Goal: Contribute content

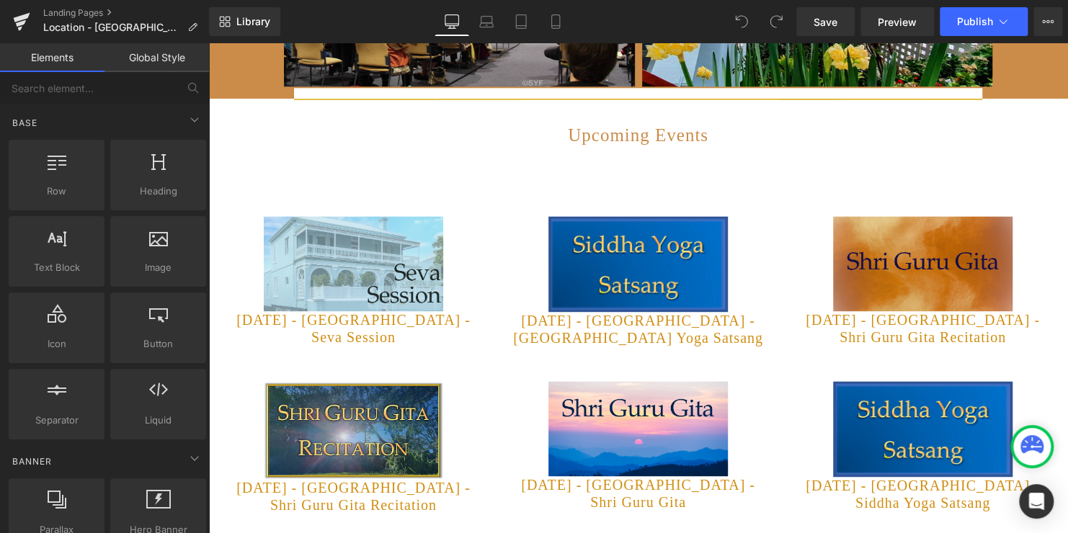
scroll to position [850, 0]
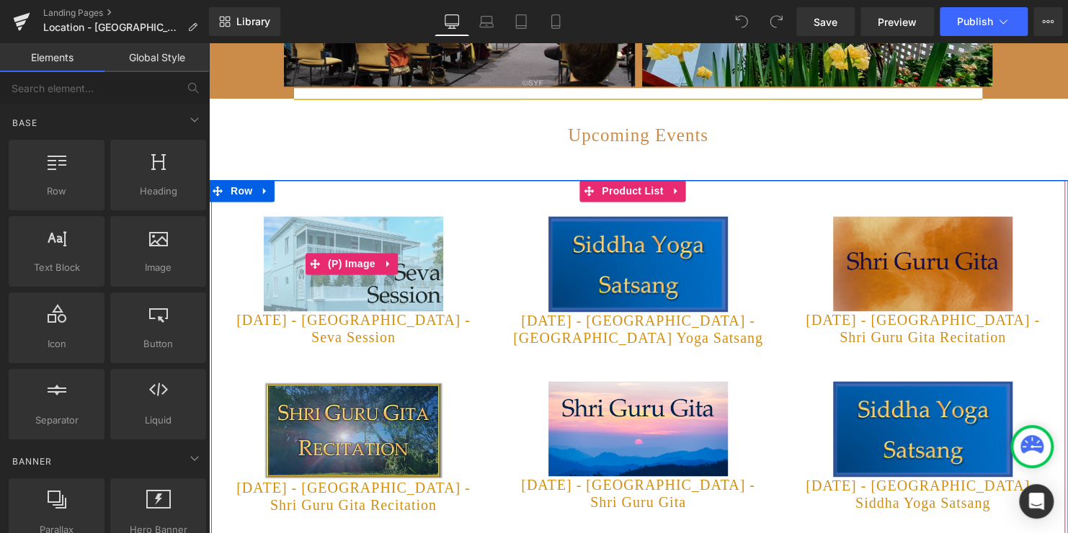
drag, startPoint x: 208, startPoint y: 43, endPoint x: 338, endPoint y: 231, distance: 227.9
click at [244, 285] on div "Sale Off" at bounding box center [354, 263] width 256 height 95
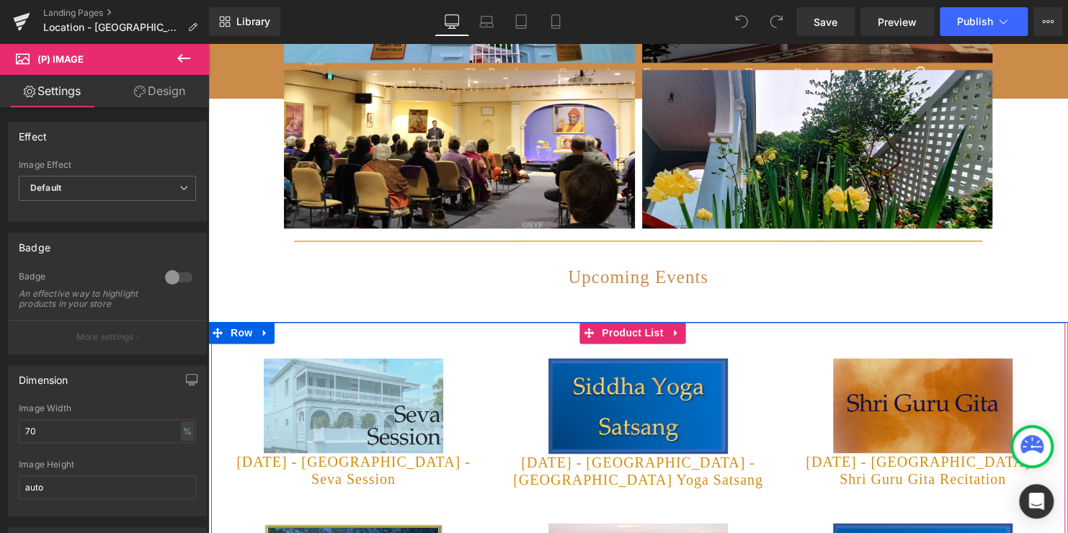
scroll to position [705, 0]
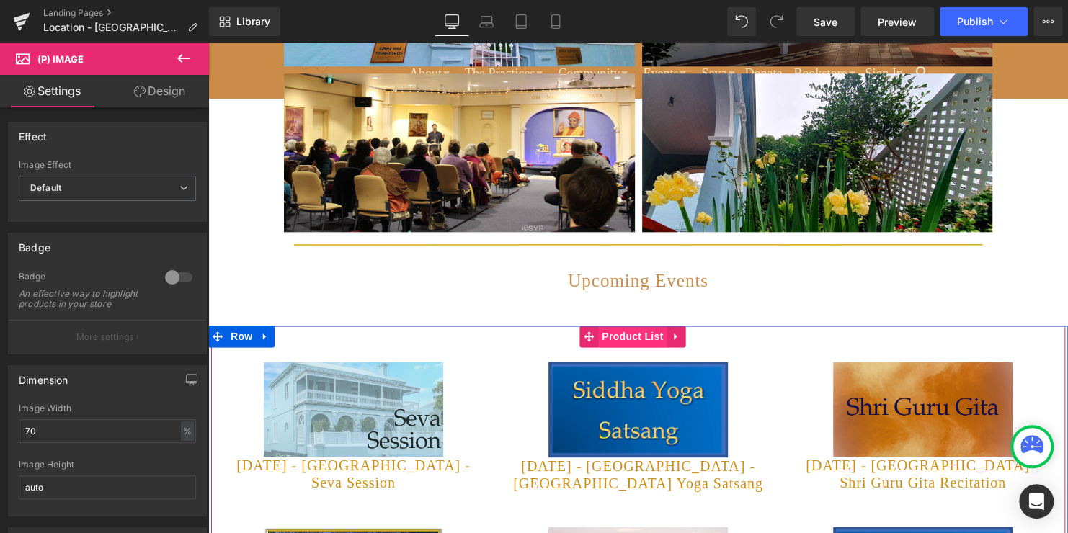
click at [622, 337] on span "Product List" at bounding box center [632, 337] width 68 height 22
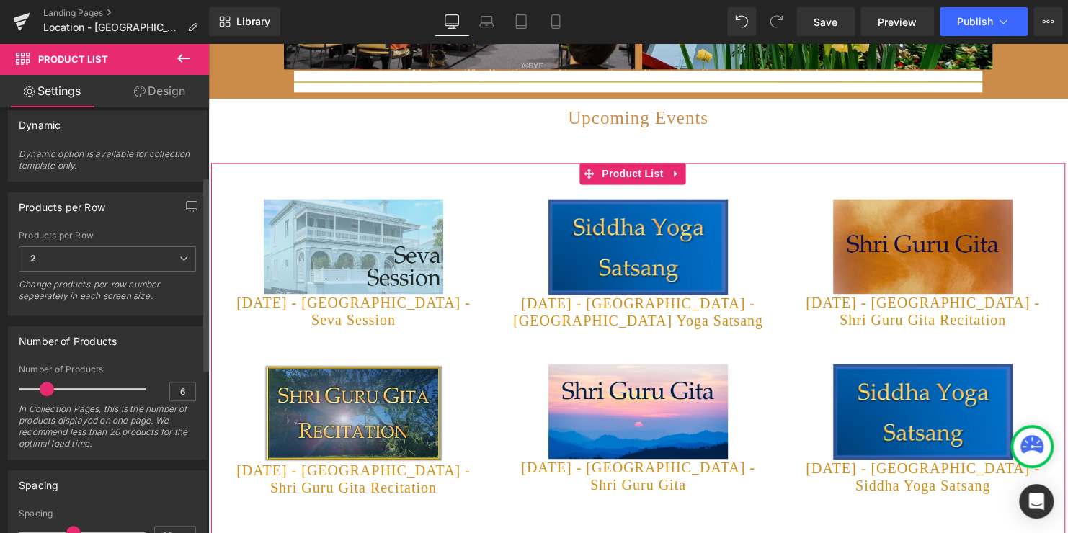
scroll to position [150, 0]
drag, startPoint x: 45, startPoint y: 380, endPoint x: 53, endPoint y: 381, distance: 7.2
click at [53, 381] on span at bounding box center [55, 386] width 14 height 14
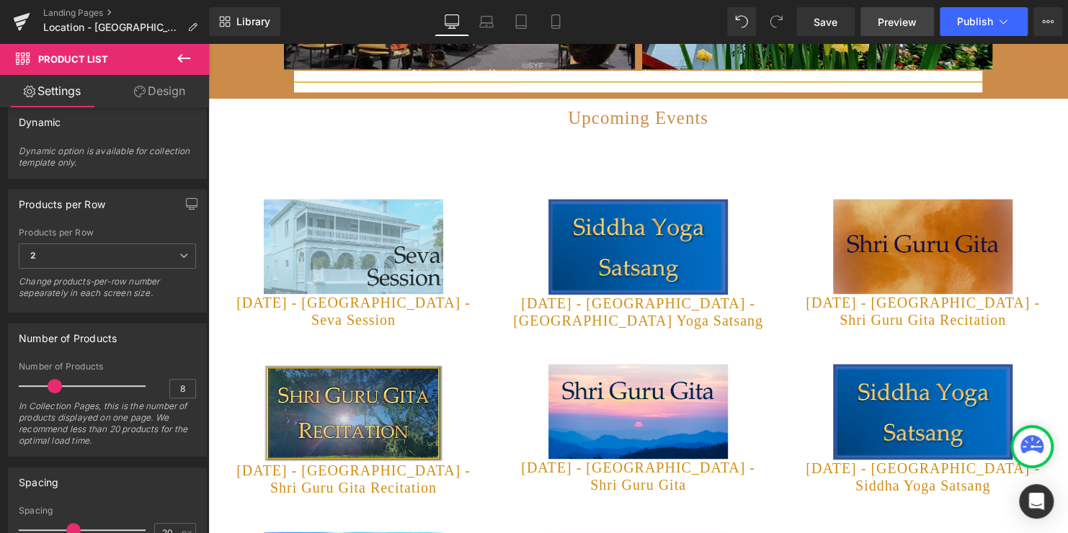
click at [901, 18] on span "Preview" at bounding box center [897, 21] width 39 height 15
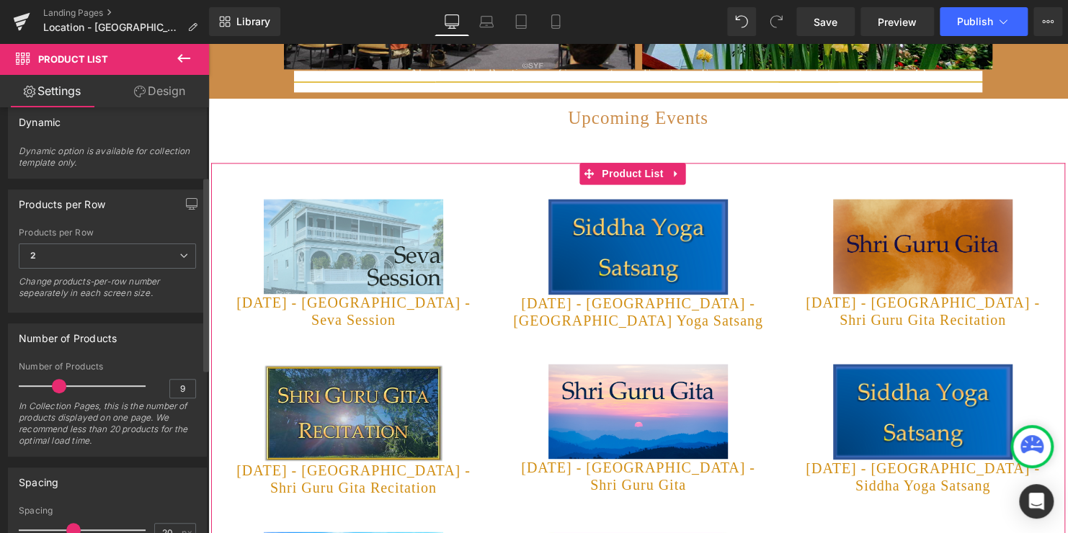
type input "10"
drag, startPoint x: 55, startPoint y: 383, endPoint x: 62, endPoint y: 385, distance: 7.3
click at [62, 385] on span at bounding box center [63, 386] width 14 height 14
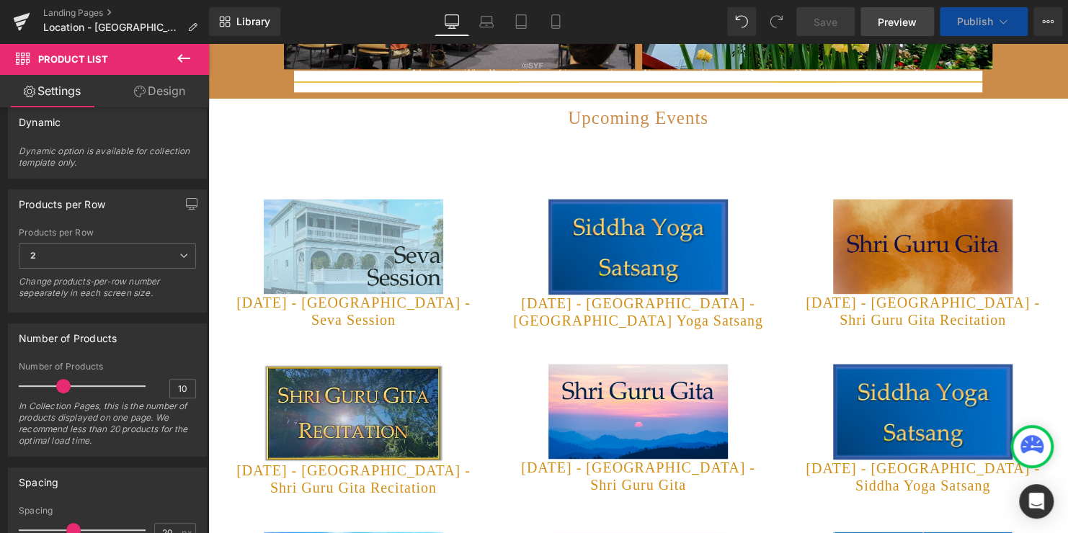
click at [897, 22] on span "Preview" at bounding box center [897, 21] width 39 height 15
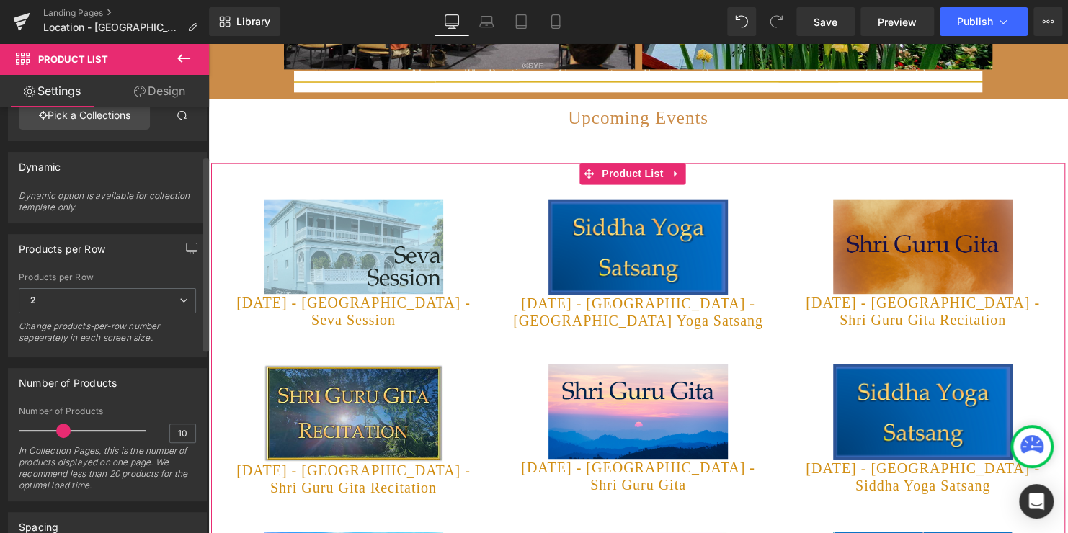
scroll to position [67, 0]
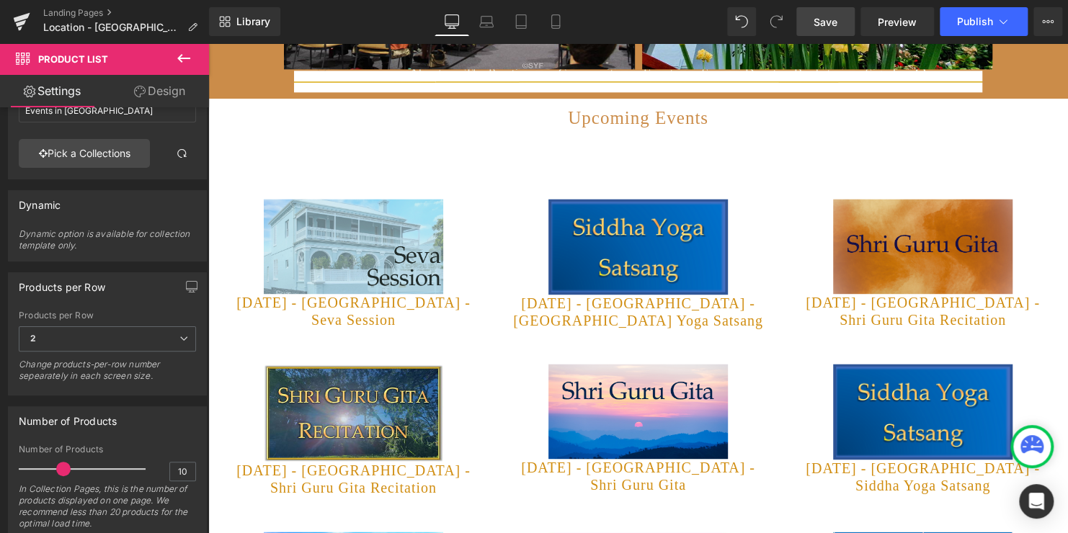
click at [816, 26] on span "Save" at bounding box center [826, 21] width 24 height 15
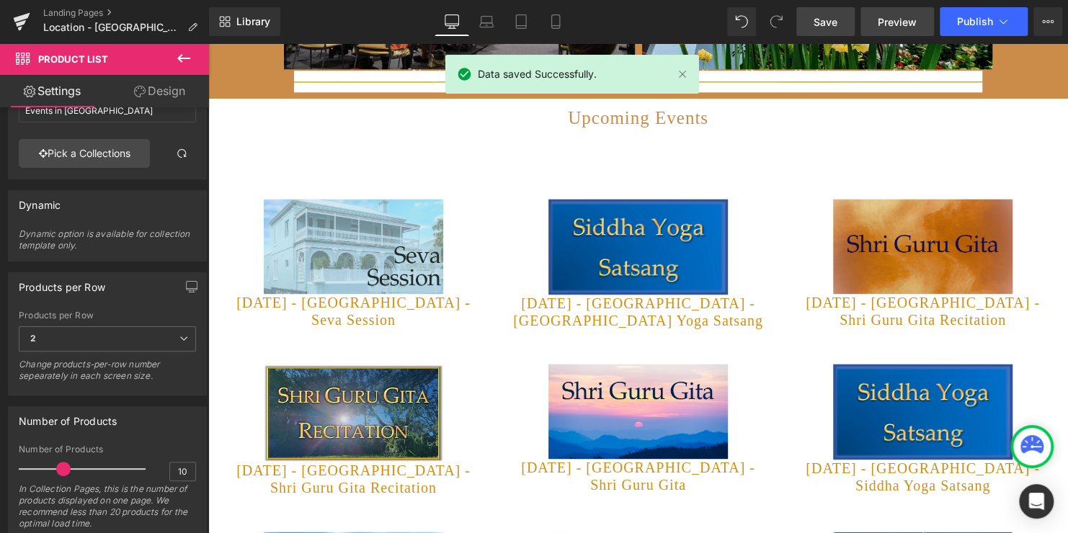
click at [893, 22] on span "Preview" at bounding box center [897, 21] width 39 height 15
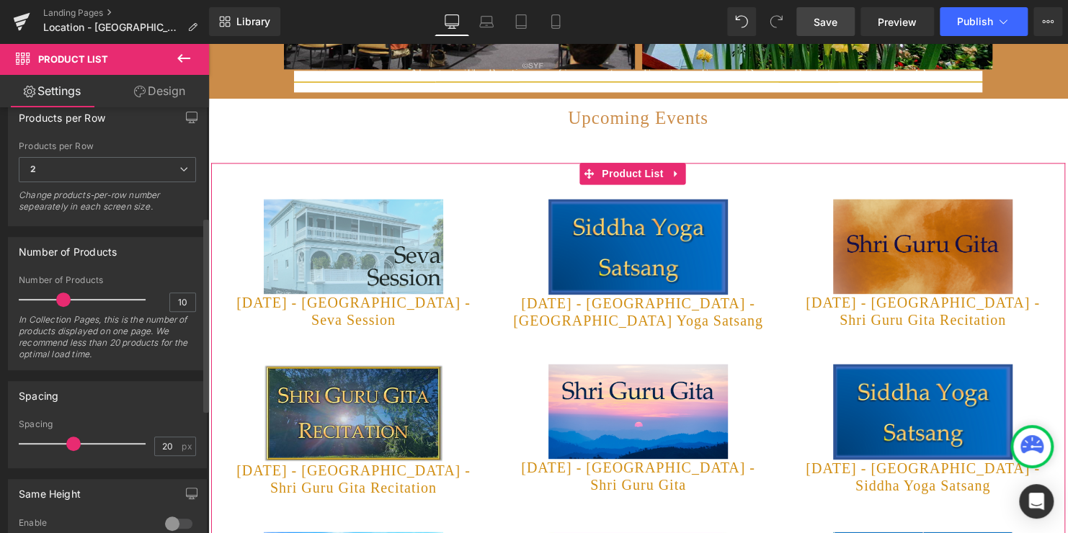
scroll to position [239, 0]
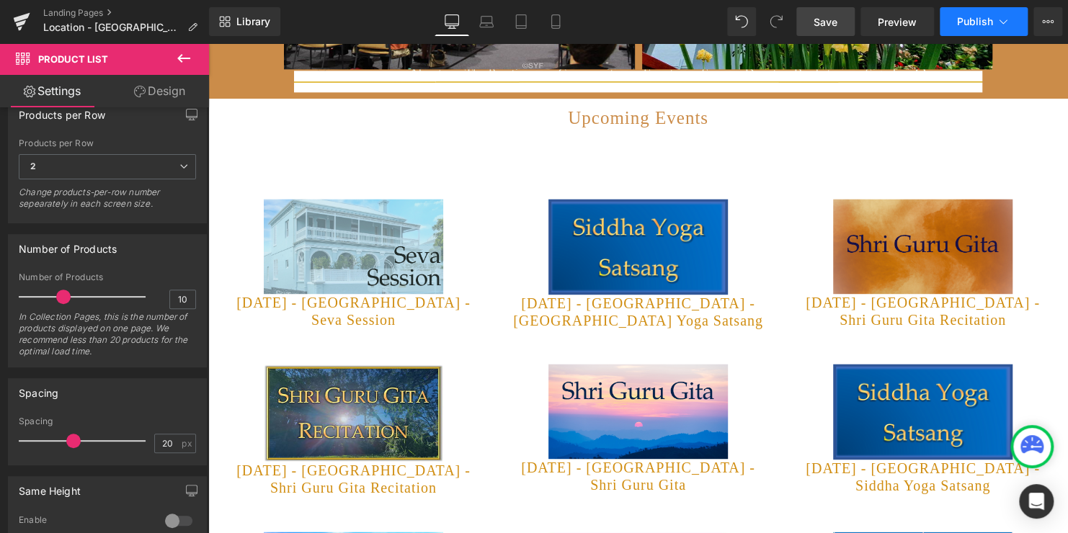
click at [969, 17] on span "Publish" at bounding box center [975, 22] width 36 height 12
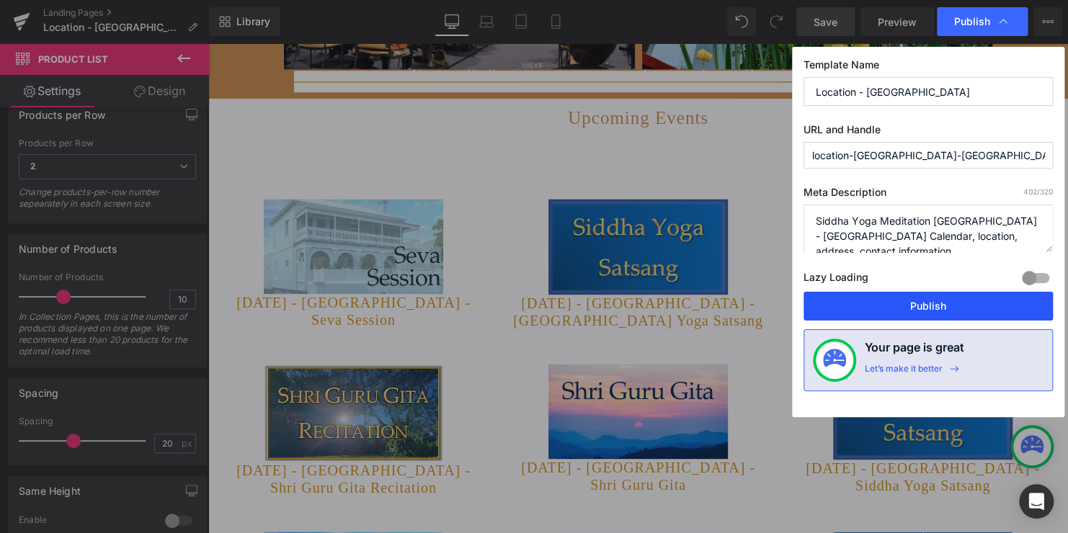
drag, startPoint x: 877, startPoint y: 297, endPoint x: 353, endPoint y: 118, distance: 553.5
click at [877, 297] on button "Publish" at bounding box center [927, 306] width 249 height 29
